Goal: Check status: Check status

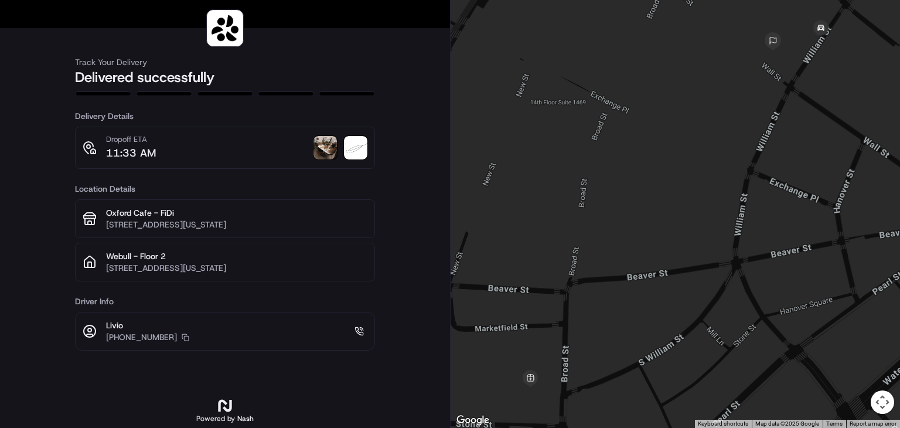
click at [323, 145] on img at bounding box center [325, 147] width 23 height 23
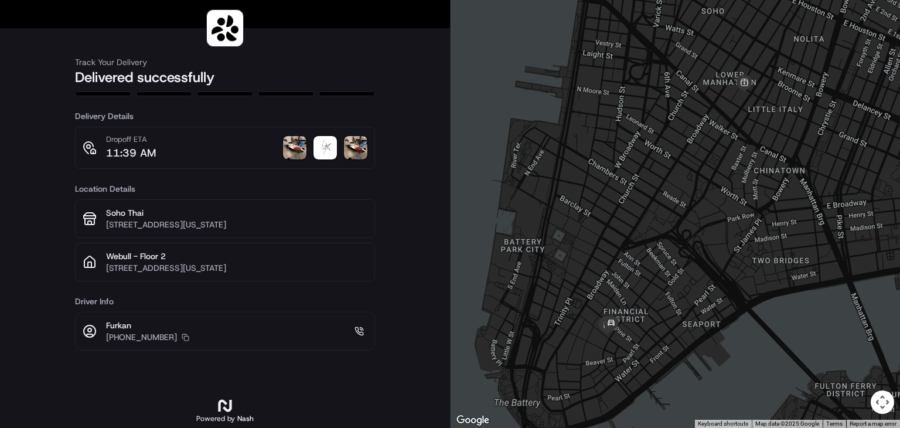
click at [298, 151] on img at bounding box center [294, 147] width 23 height 23
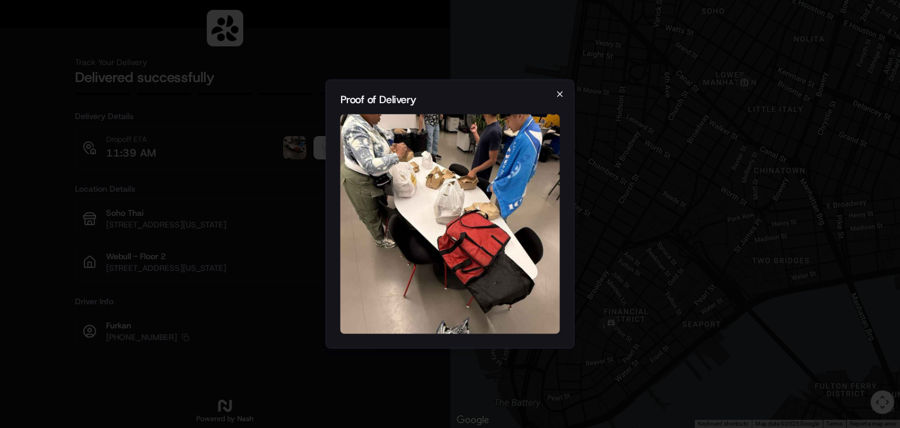
click at [557, 90] on icon "button" at bounding box center [560, 94] width 9 height 9
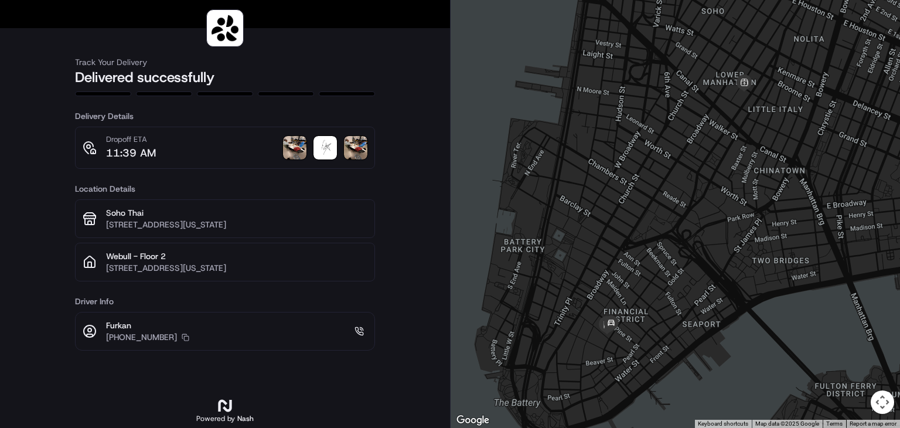
click at [351, 145] on img at bounding box center [355, 147] width 23 height 23
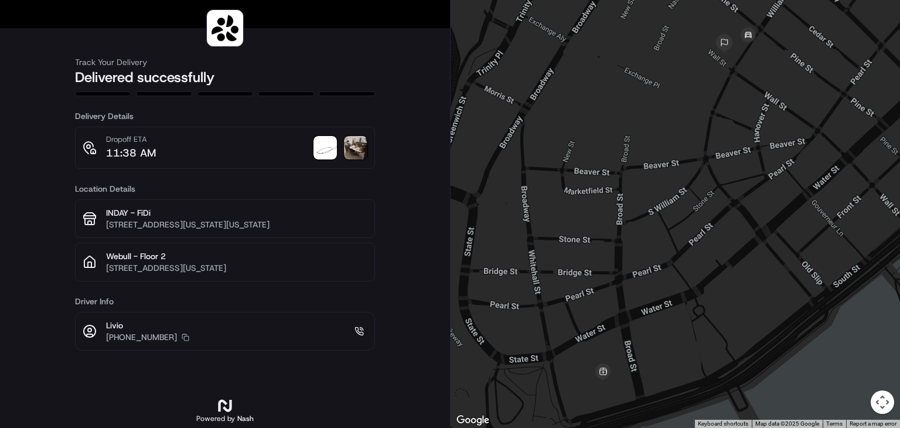
click at [363, 154] on img at bounding box center [355, 147] width 23 height 23
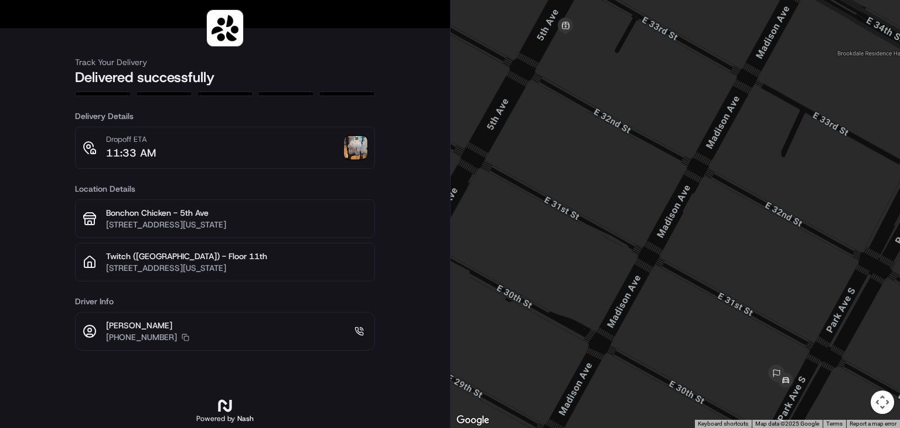
click at [353, 148] on img at bounding box center [355, 147] width 23 height 23
